Goal: Task Accomplishment & Management: Manage account settings

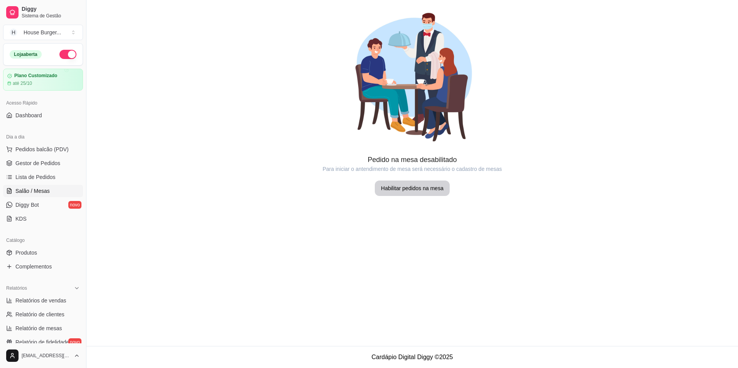
click at [36, 159] on span "Gestor de Pedidos" at bounding box center [37, 163] width 45 height 8
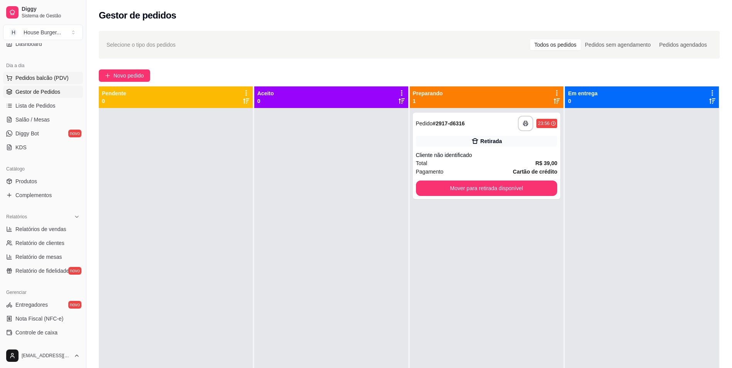
click at [41, 79] on span "Pedidos balcão (PDV)" at bounding box center [41, 78] width 53 height 8
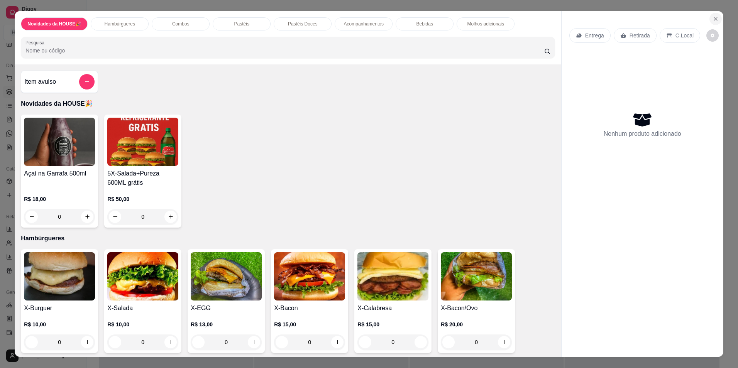
click at [712, 18] on icon "Close" at bounding box center [715, 19] width 6 height 6
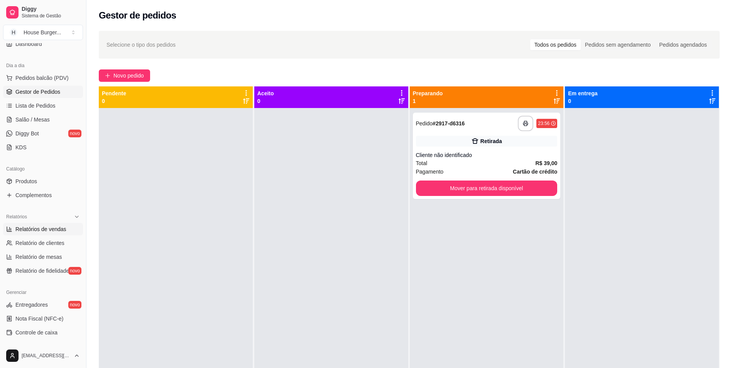
click at [52, 232] on span "Relatórios de vendas" at bounding box center [40, 229] width 51 height 8
select select "ALL"
select select "0"
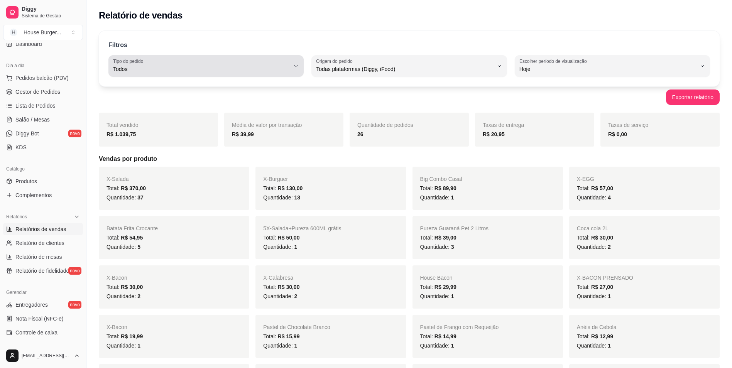
click at [284, 73] on span "Todos" at bounding box center [201, 69] width 177 height 8
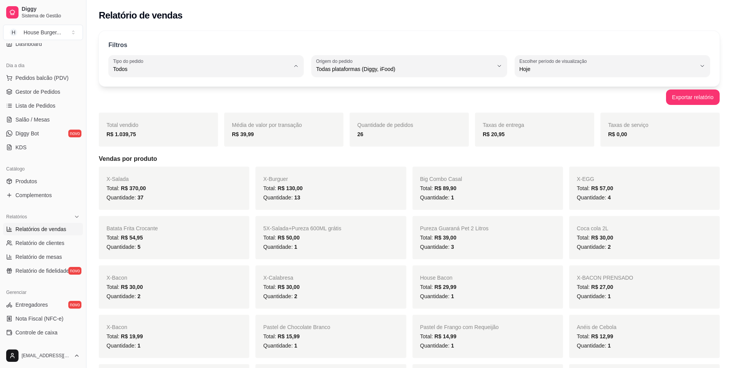
click at [159, 101] on span "Entrega" at bounding box center [202, 99] width 168 height 7
type input "DELIVERY"
select select "DELIVERY"
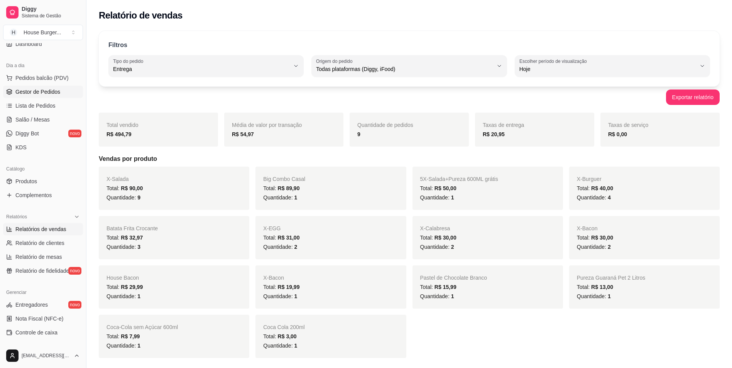
click at [43, 91] on span "Gestor de Pedidos" at bounding box center [37, 92] width 45 height 8
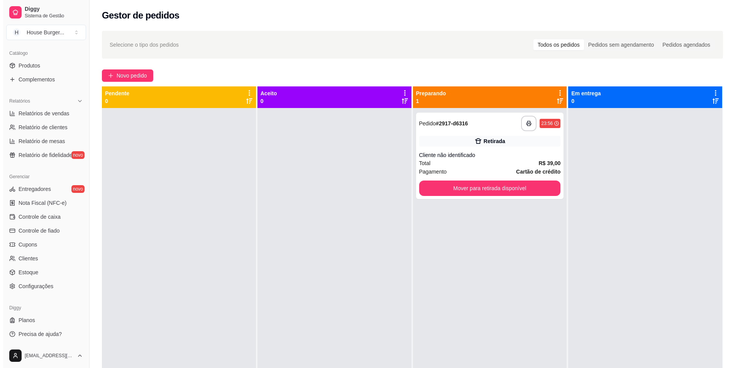
scroll to position [118, 0]
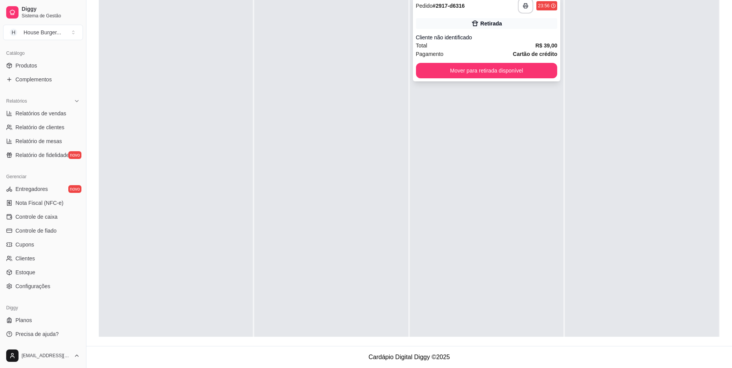
click at [475, 29] on div "**********" at bounding box center [487, 38] width 148 height 86
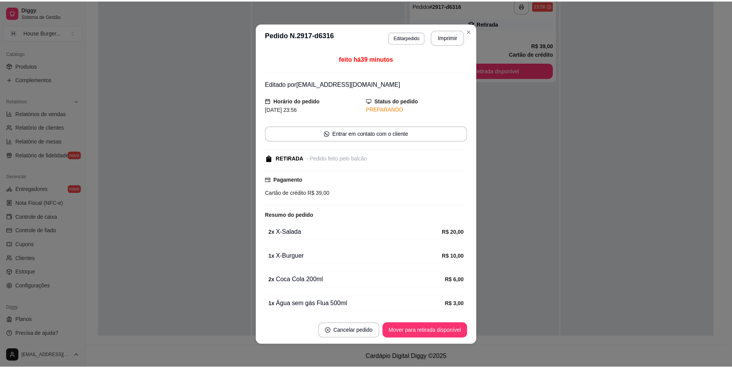
scroll to position [28, 0]
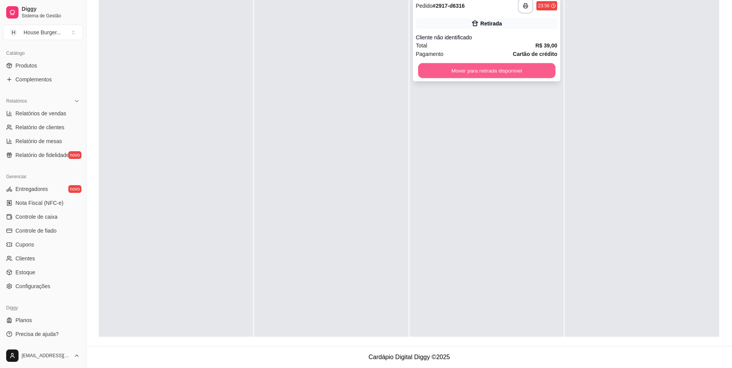
click at [521, 74] on button "Mover para retirada disponível" at bounding box center [486, 70] width 137 height 15
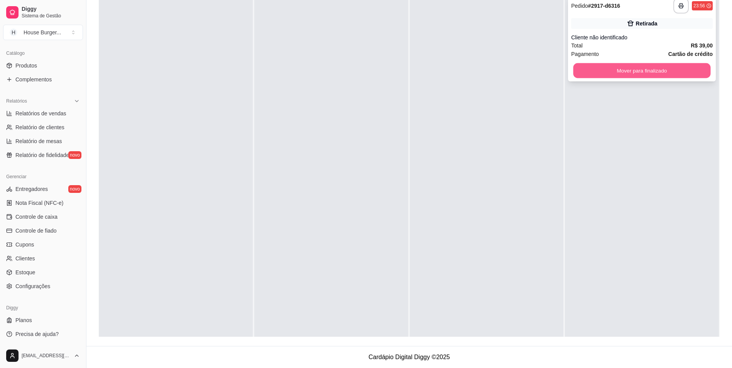
click at [621, 66] on button "Mover para finalizado" at bounding box center [641, 70] width 137 height 15
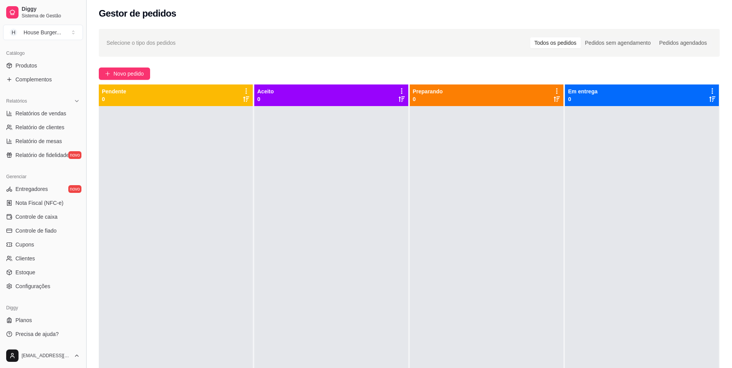
scroll to position [0, 0]
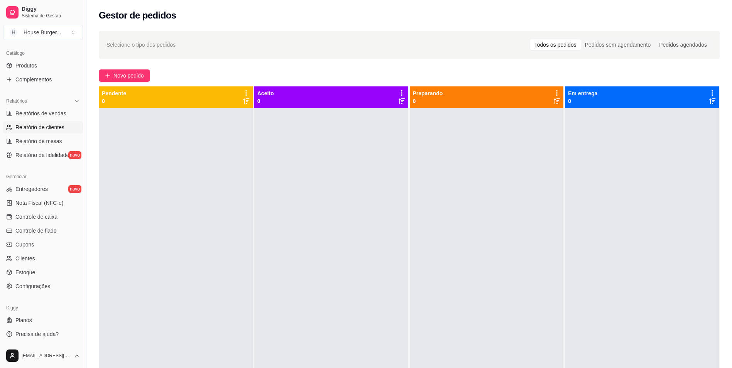
click at [32, 130] on span "Relatório de clientes" at bounding box center [39, 127] width 49 height 8
select select "30"
select select "HIGHEST_TOTAL_SPENT_WITH_ORDERS"
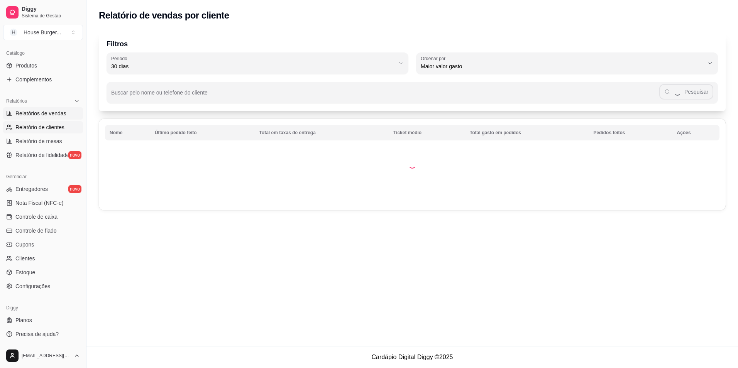
click at [38, 113] on span "Relatórios de vendas" at bounding box center [40, 114] width 51 height 8
select select "ALL"
select select "0"
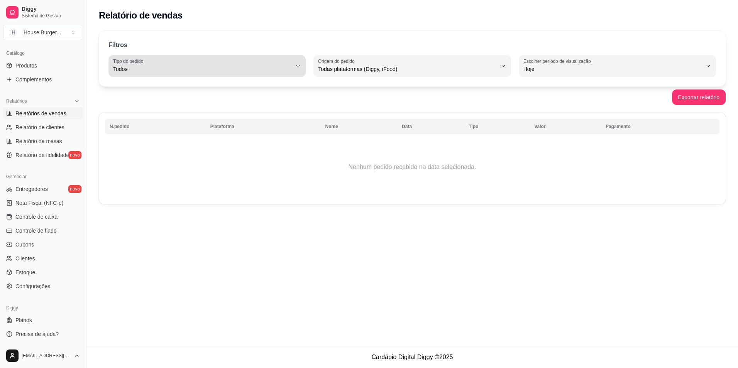
click at [269, 72] on span "Todos" at bounding box center [202, 69] width 179 height 8
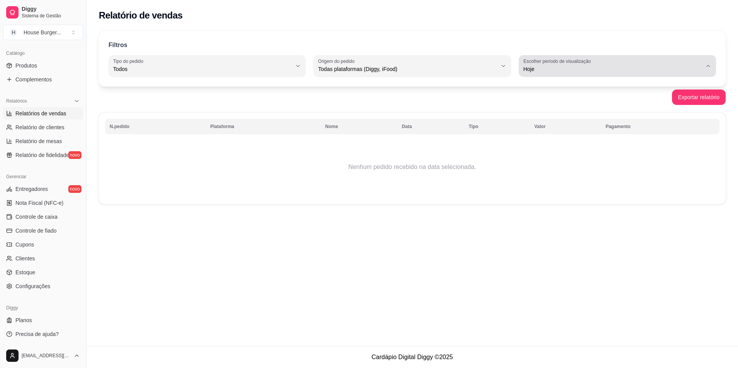
click at [601, 63] on div "Hoje" at bounding box center [612, 65] width 179 height 15
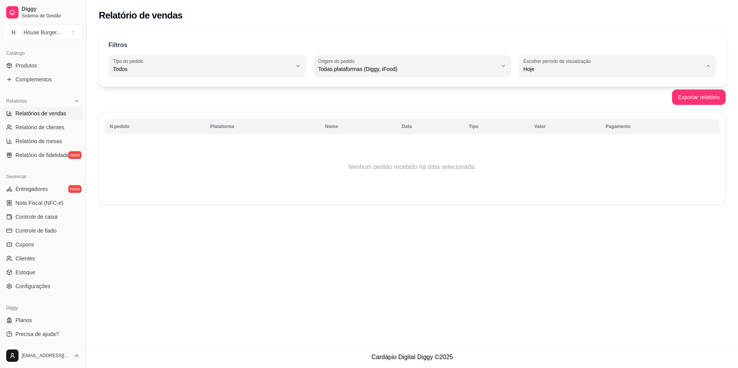
click at [560, 96] on li "Ontem" at bounding box center [618, 100] width 184 height 12
type input "1"
select select "1"
